Goal: Information Seeking & Learning: Compare options

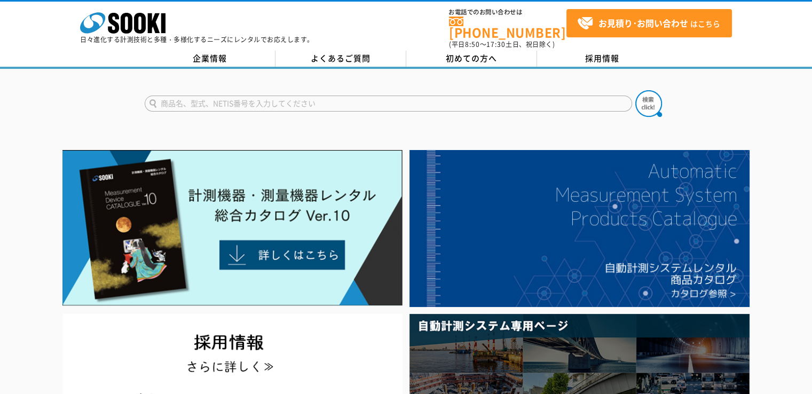
click at [270, 100] on input "text" at bounding box center [389, 104] width 488 height 16
type input "ＶＭ－６３Ａ"
click at [641, 94] on img at bounding box center [648, 103] width 27 height 27
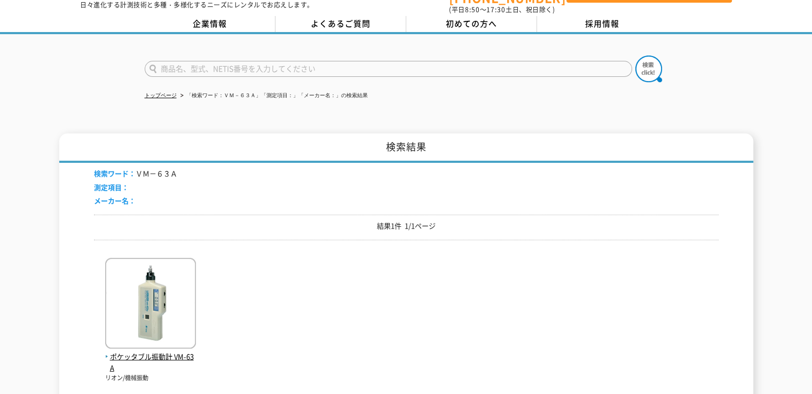
scroll to position [107, 0]
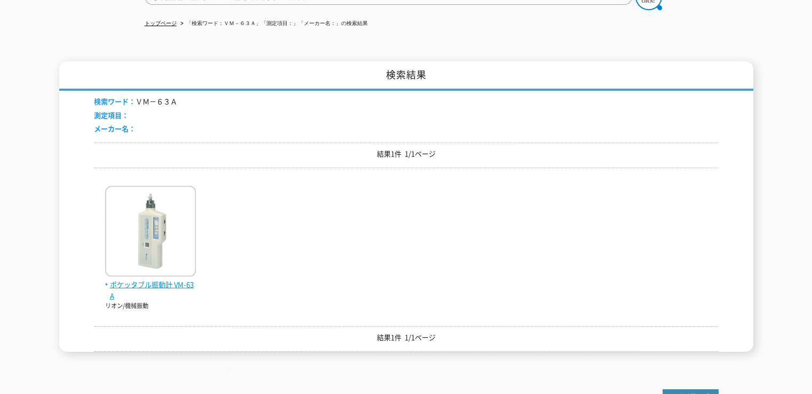
click at [169, 279] on span "ポケッタブル振動計 VM-63A" at bounding box center [150, 290] width 91 height 22
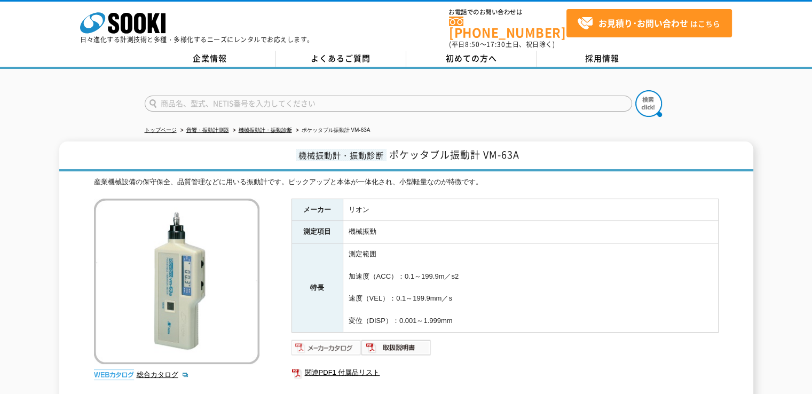
click at [323, 339] on img at bounding box center [327, 347] width 70 height 17
click at [268, 96] on input "text" at bounding box center [389, 104] width 488 height 16
type input "ＶＭ－６３Ｃ"
click at [635, 90] on button at bounding box center [648, 103] width 27 height 27
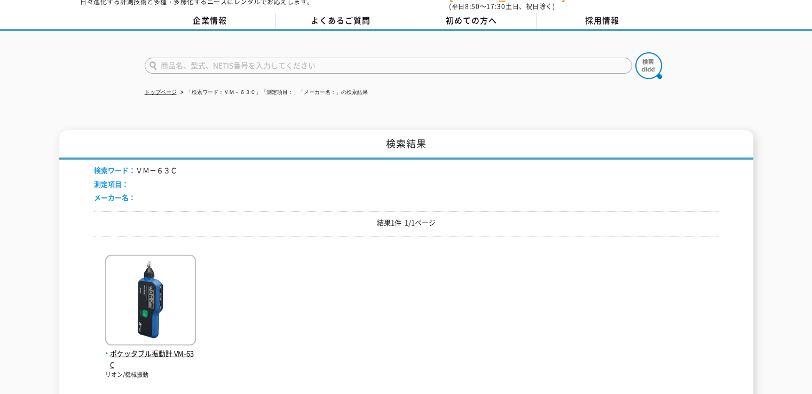
scroll to position [107, 0]
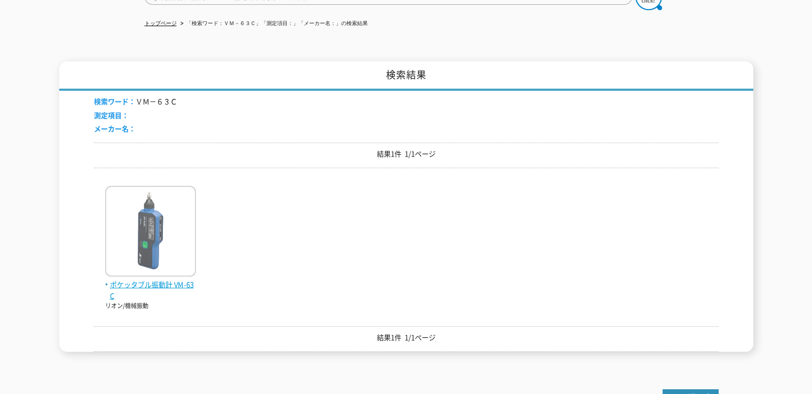
click at [131, 279] on span "ポケッタブル振動計 VM-63C" at bounding box center [150, 290] width 91 height 22
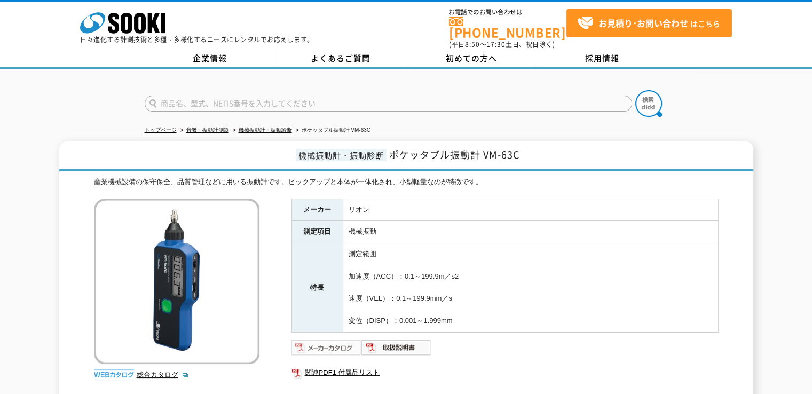
click at [329, 343] on img at bounding box center [327, 347] width 70 height 17
click at [271, 97] on input "text" at bounding box center [389, 104] width 488 height 16
type input "ＶＡ－１２"
click at [653, 93] on img at bounding box center [648, 103] width 27 height 27
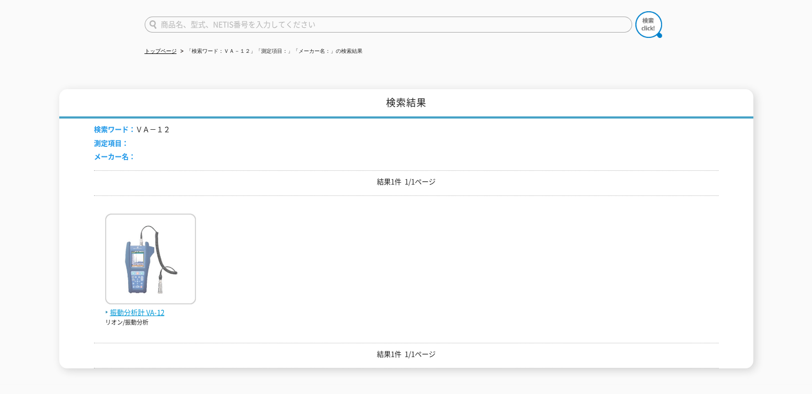
scroll to position [107, 0]
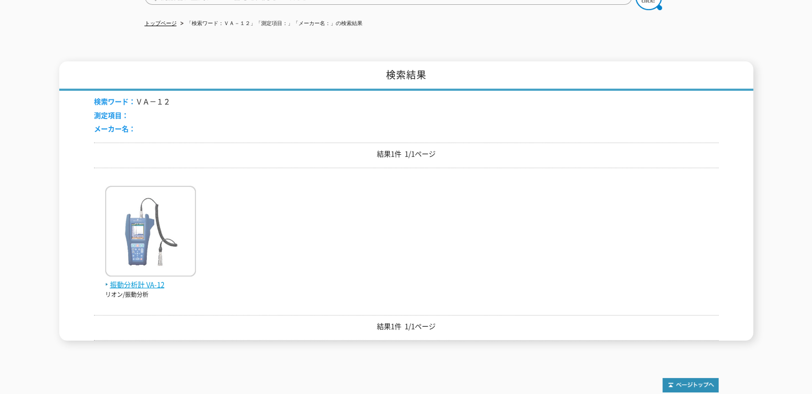
click at [132, 255] on img at bounding box center [150, 232] width 91 height 93
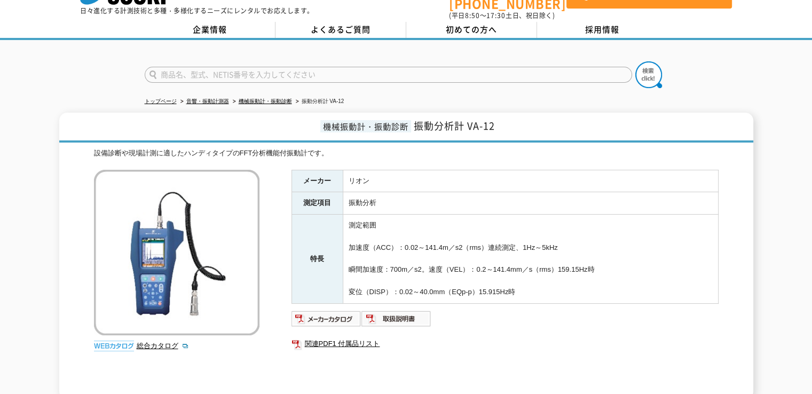
scroll to position [107, 0]
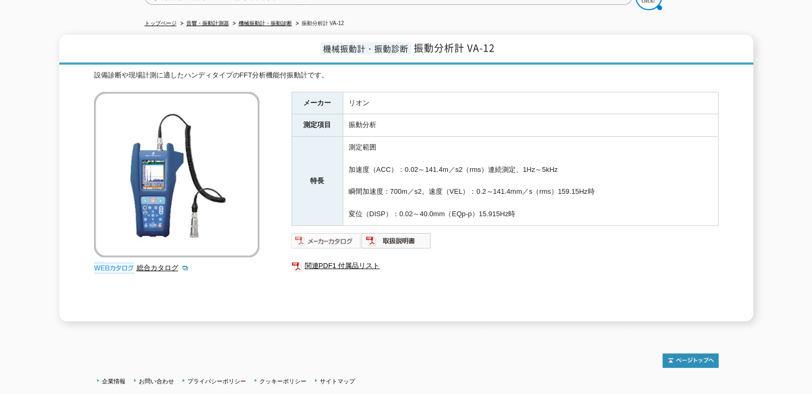
click at [327, 234] on img at bounding box center [327, 240] width 70 height 17
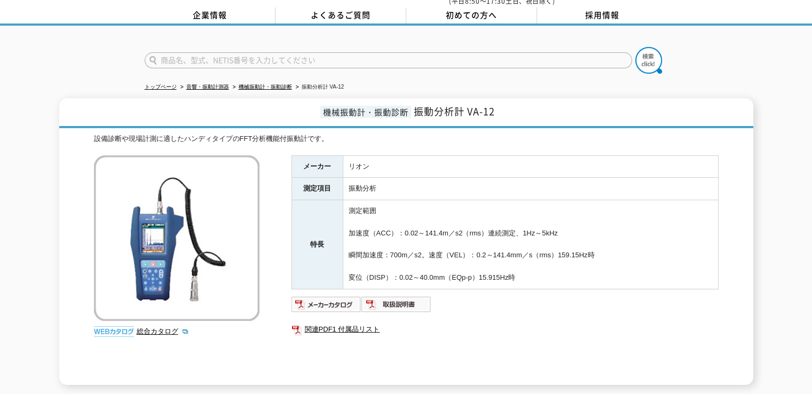
scroll to position [0, 0]
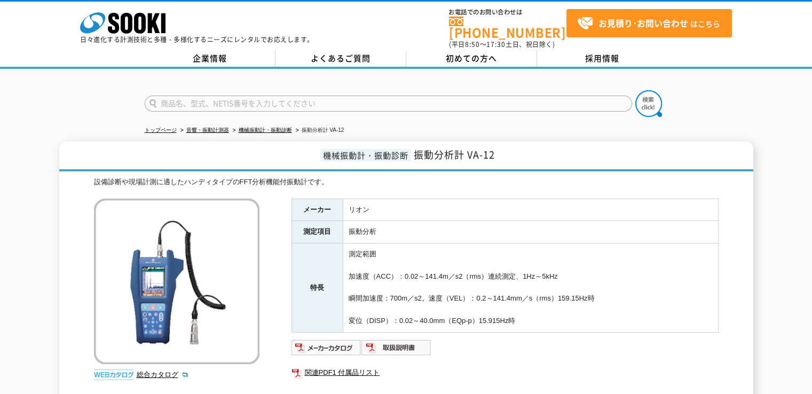
click at [264, 98] on input "text" at bounding box center [389, 104] width 488 height 16
type input "ＶＭ－５５ＥＸ"
click at [648, 90] on img at bounding box center [648, 103] width 27 height 27
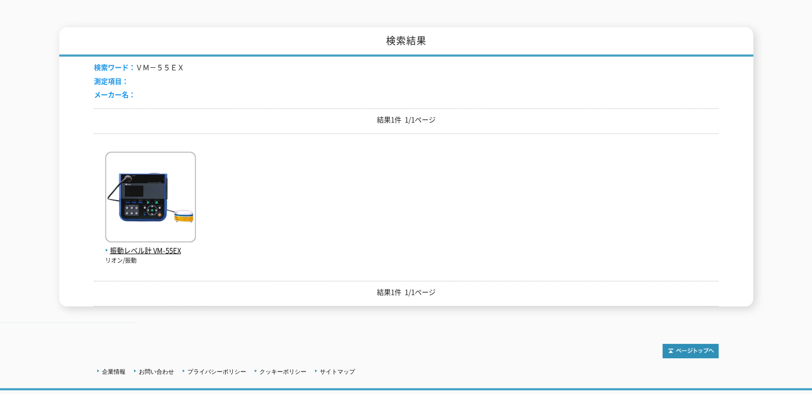
scroll to position [160, 0]
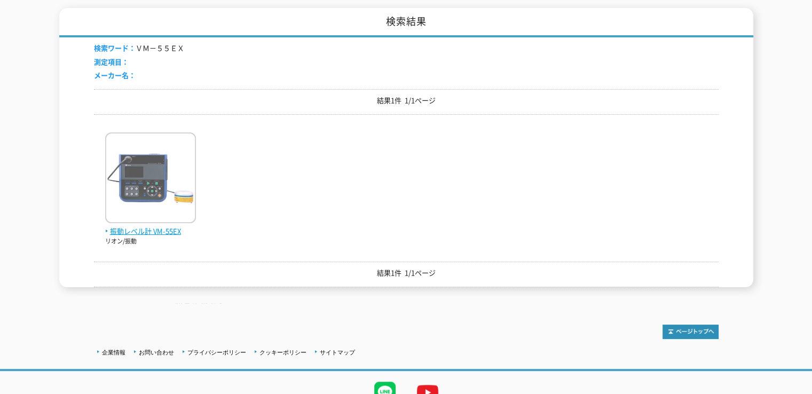
click at [133, 175] on img at bounding box center [150, 178] width 91 height 93
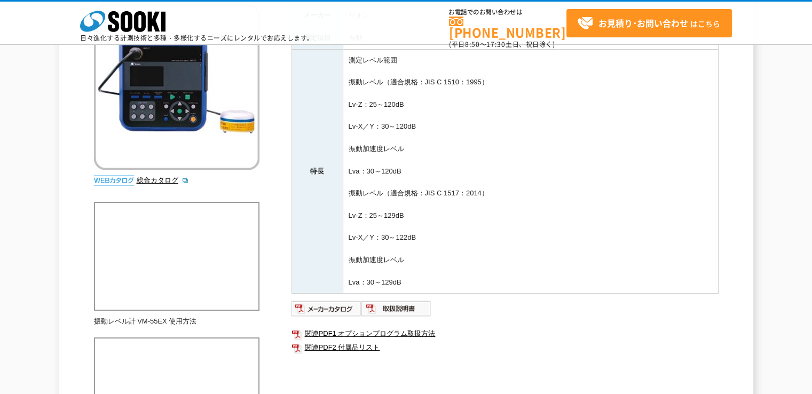
scroll to position [214, 0]
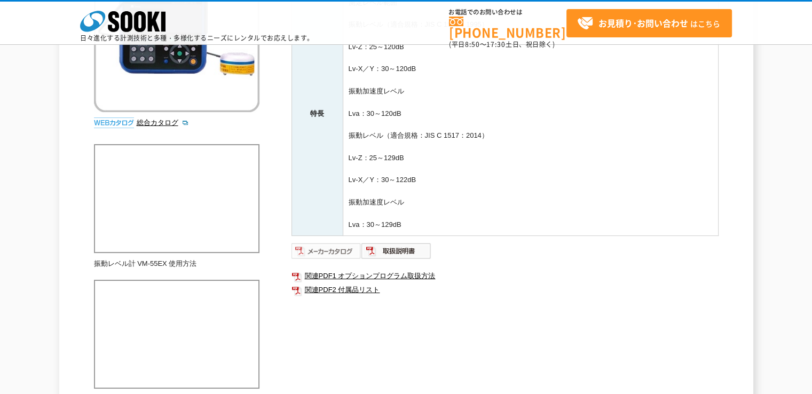
click at [316, 248] on img at bounding box center [327, 250] width 70 height 17
